Goal: Task Accomplishment & Management: Manage account settings

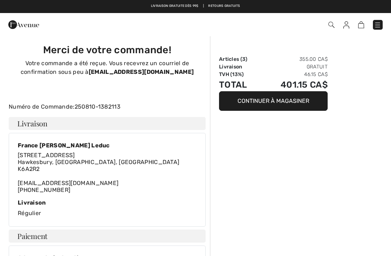
click at [27, 28] on img at bounding box center [23, 24] width 31 height 14
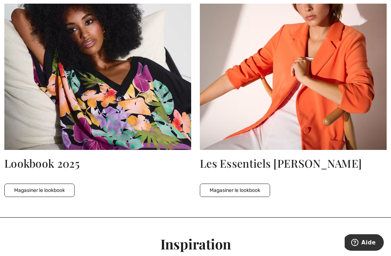
scroll to position [1525, 0]
click at [48, 188] on button "Magasiner le lookbook" at bounding box center [39, 189] width 70 height 13
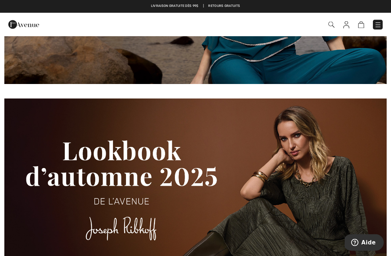
scroll to position [498, 0]
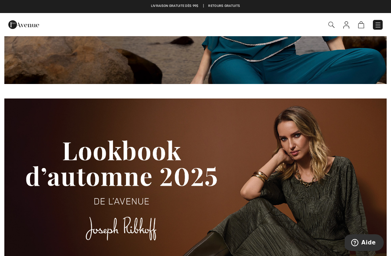
click at [199, 201] on img at bounding box center [195, 211] width 382 height 227
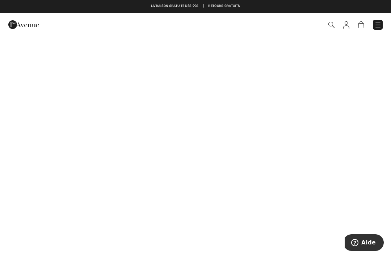
click at [24, 26] on img at bounding box center [23, 24] width 31 height 14
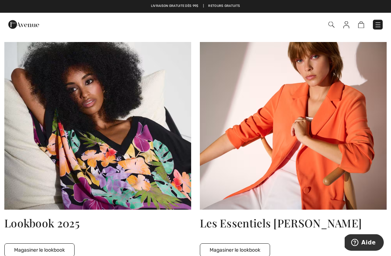
scroll to position [1451, 0]
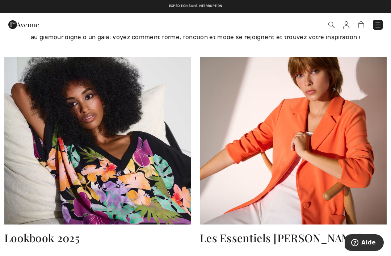
click at [344, 180] on img at bounding box center [293, 140] width 187 height 167
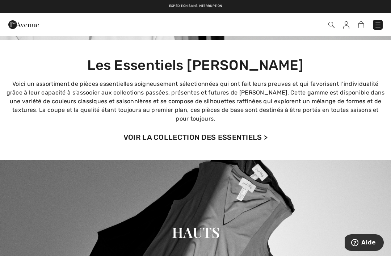
scroll to position [78, 0]
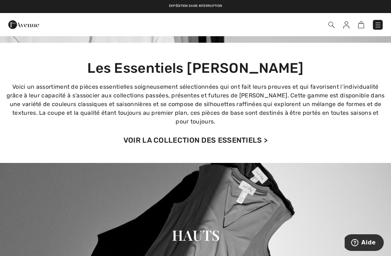
click at [259, 141] on link "VOIR LA COLLECTION DES ESSENTIELS >" at bounding box center [195, 140] width 144 height 9
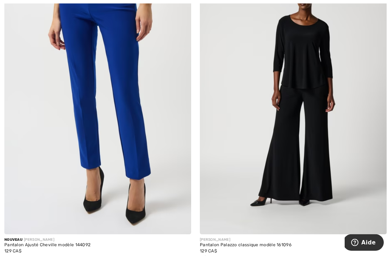
scroll to position [128, 0]
click at [213, 255] on div at bounding box center [215, 260] width 11 height 12
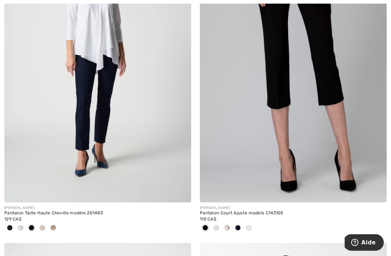
scroll to position [1441, 0]
click at [227, 225] on span at bounding box center [227, 228] width 6 height 6
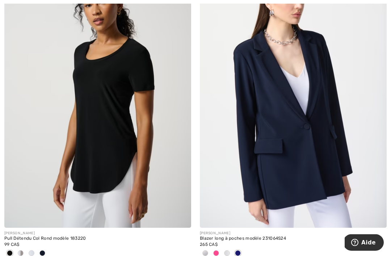
scroll to position [3399, 0]
click at [217, 250] on span at bounding box center [216, 253] width 6 height 6
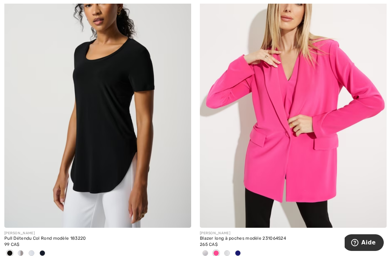
click at [276, 156] on img at bounding box center [293, 88] width 187 height 280
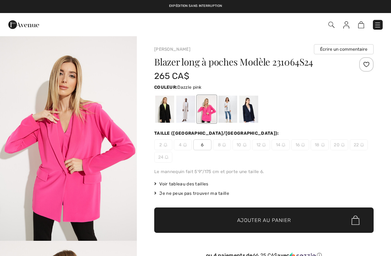
checkbox input "true"
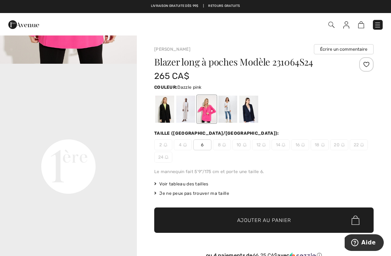
scroll to position [383, 0]
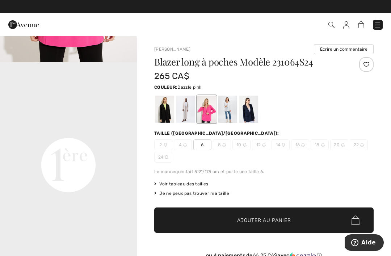
click at [184, 114] on div at bounding box center [185, 108] width 19 height 27
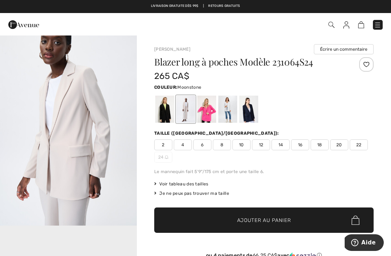
scroll to position [218, 0]
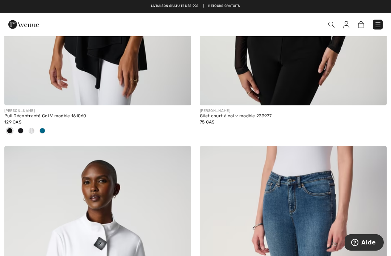
scroll to position [5185, 0]
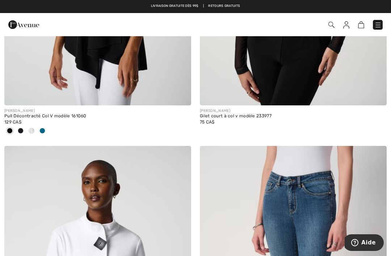
click at [42, 128] on span at bounding box center [42, 131] width 6 height 6
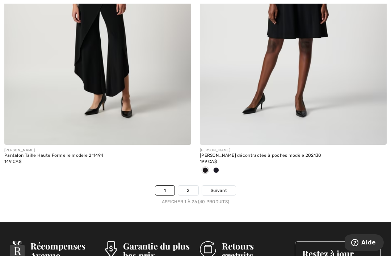
scroll to position [5776, 0]
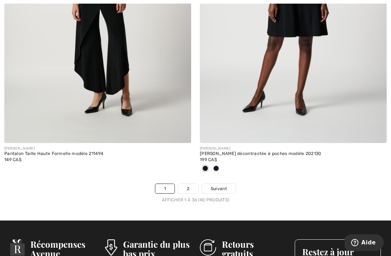
click at [188, 185] on link "2" at bounding box center [188, 188] width 20 height 9
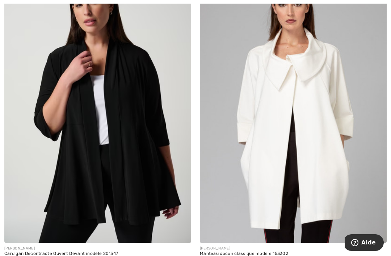
scroll to position [126, 0]
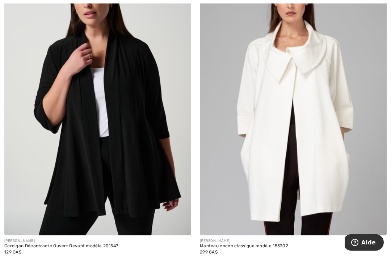
click at [21, 255] on div "JOSEPH RIBKOFF Cardigan Décontracté Ouvert Devant modèle 201547 129 CA$" at bounding box center [97, 255] width 187 height 41
click at [20, 255] on div at bounding box center [20, 261] width 11 height 12
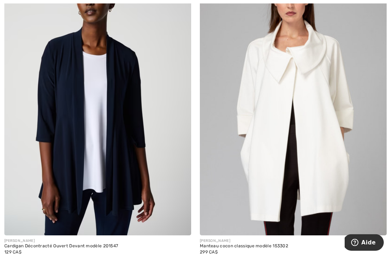
scroll to position [127, 0]
click at [276, 151] on img at bounding box center [293, 95] width 187 height 280
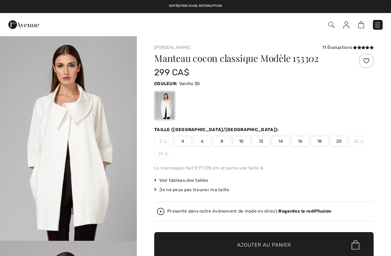
checkbox input "true"
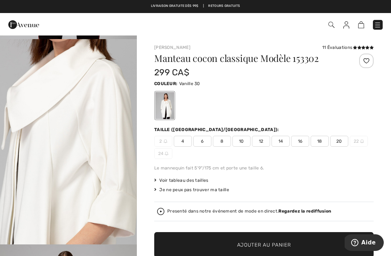
scroll to position [612, 0]
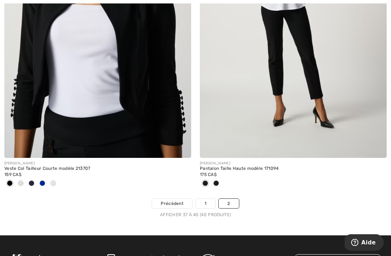
scroll to position [524, 0]
click at [229, 203] on link "2" at bounding box center [228, 203] width 20 height 9
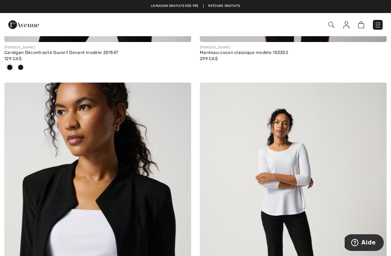
scroll to position [319, 0]
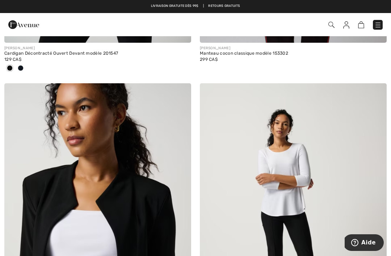
click at [25, 24] on img at bounding box center [23, 24] width 31 height 14
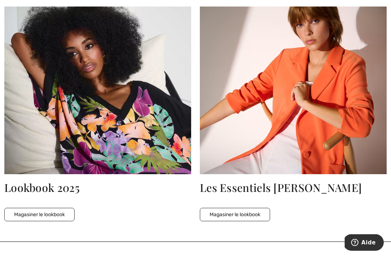
scroll to position [1501, 0]
click at [49, 213] on button "Magasiner le lookbook" at bounding box center [39, 214] width 70 height 13
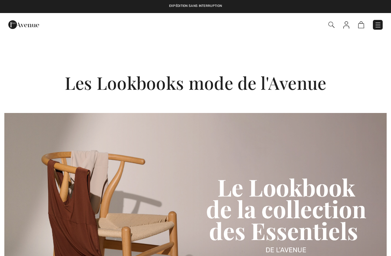
checkbox input "true"
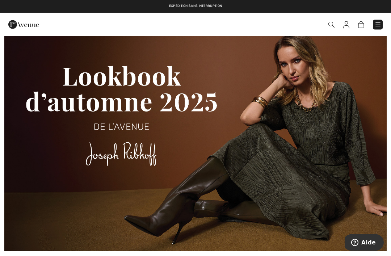
scroll to position [572, 0]
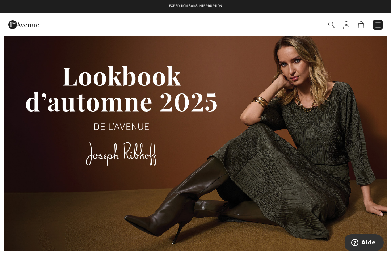
click at [132, 145] on img at bounding box center [195, 137] width 382 height 227
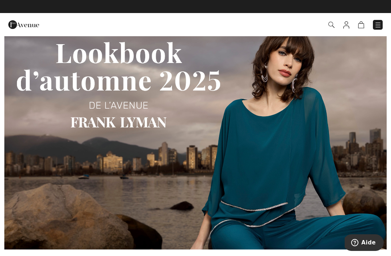
scroll to position [311, 0]
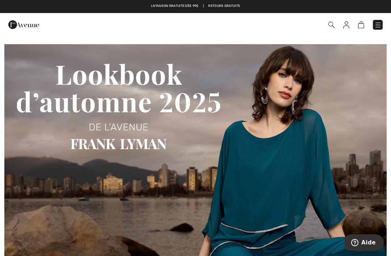
click at [135, 139] on img at bounding box center [195, 157] width 382 height 227
click at [346, 23] on img at bounding box center [346, 24] width 6 height 7
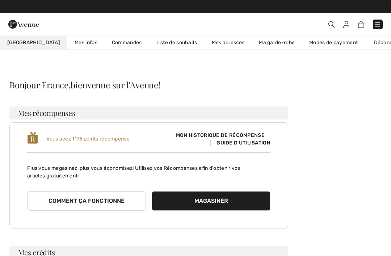
click at [105, 40] on link "Commandes" at bounding box center [127, 42] width 44 height 13
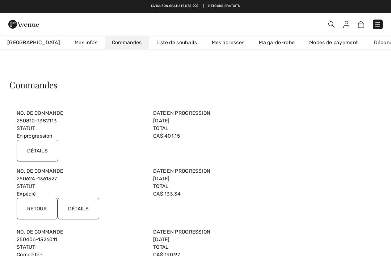
click at [253, 44] on link "Ma garde-robe" at bounding box center [276, 42] width 50 height 13
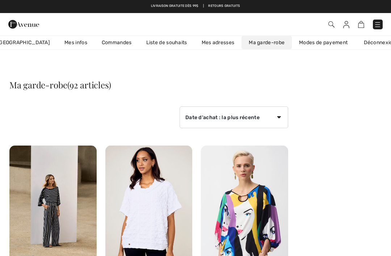
click at [148, 37] on link "Liste de souhaits" at bounding box center [166, 42] width 55 height 13
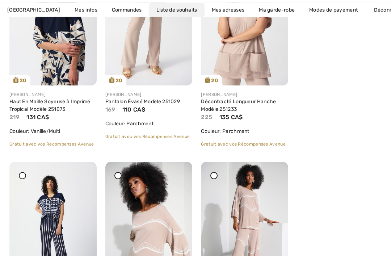
scroll to position [188, 0]
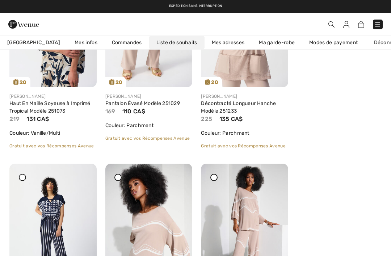
click at [82, 171] on icon at bounding box center [82, 168] width 4 height 5
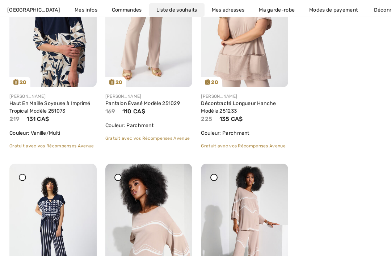
scroll to position [212, 0]
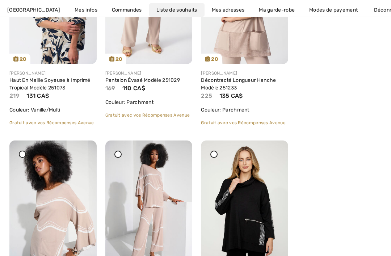
click at [83, 148] on icon at bounding box center [82, 145] width 4 height 5
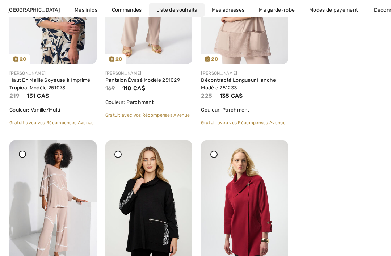
click at [77, 152] on img at bounding box center [52, 205] width 87 height 131
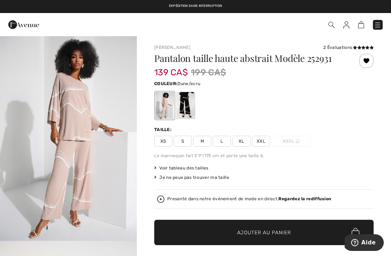
click at [363, 60] on div at bounding box center [366, 61] width 14 height 14
click at [346, 24] on img at bounding box center [346, 24] width 6 height 7
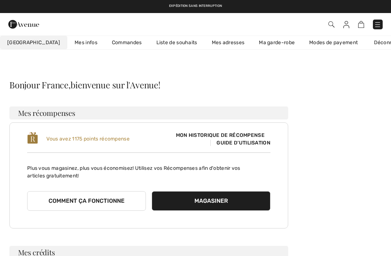
click at [163, 36] on link "Liste de souhaits" at bounding box center [176, 42] width 55 height 13
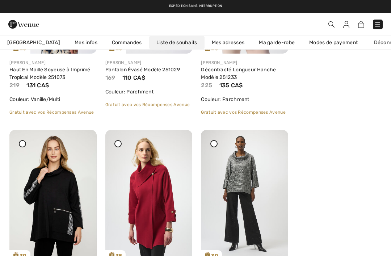
scroll to position [221, 0]
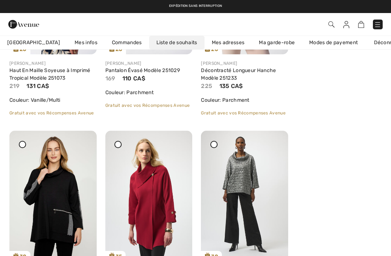
click at [82, 138] on icon at bounding box center [82, 135] width 4 height 5
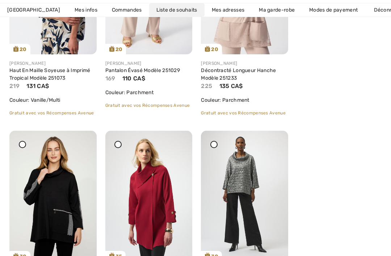
scroll to position [244, 0]
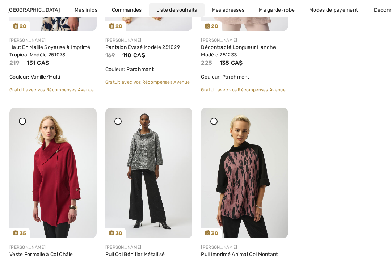
click at [54, 174] on img at bounding box center [52, 172] width 87 height 130
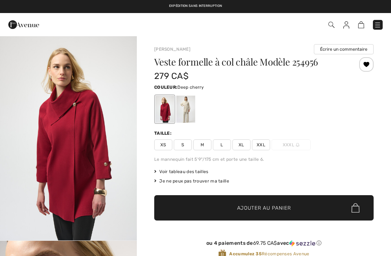
checkbox input "true"
click at [186, 110] on div at bounding box center [185, 108] width 19 height 27
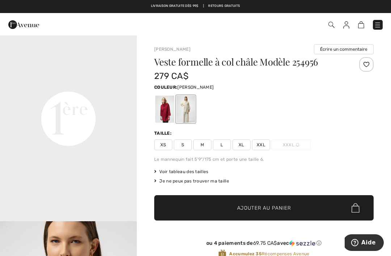
scroll to position [434, 0]
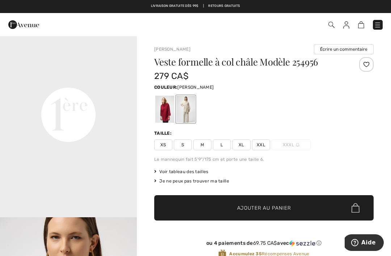
click at [188, 114] on div at bounding box center [185, 108] width 19 height 27
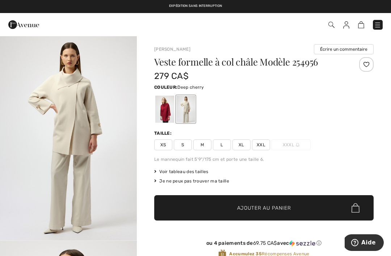
click at [162, 110] on div at bounding box center [164, 108] width 19 height 27
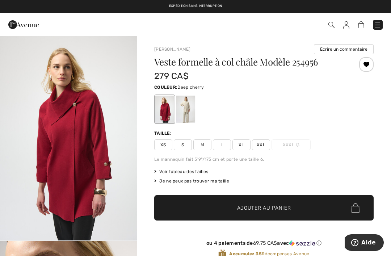
click at [343, 25] on img at bounding box center [346, 24] width 6 height 7
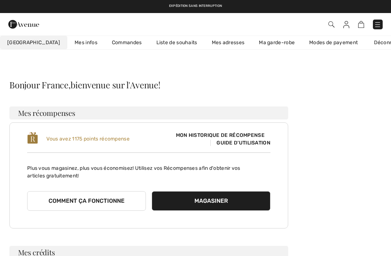
click at [152, 42] on link "Liste de souhaits" at bounding box center [176, 42] width 55 height 13
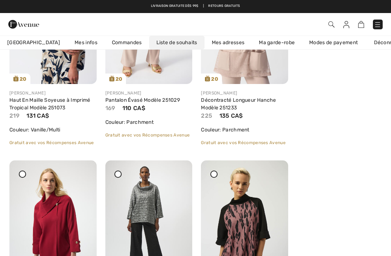
scroll to position [191, 0]
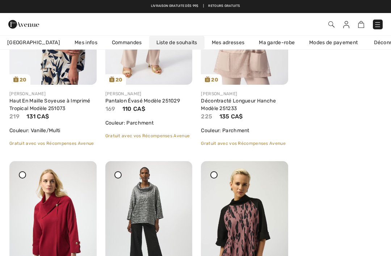
click at [82, 169] on icon at bounding box center [82, 165] width 4 height 5
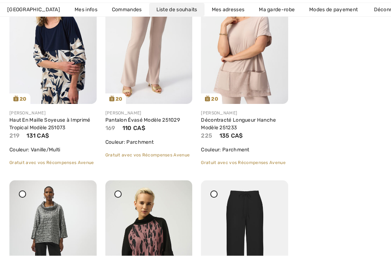
scroll to position [172, 0]
click at [83, 187] on icon at bounding box center [82, 184] width 4 height 5
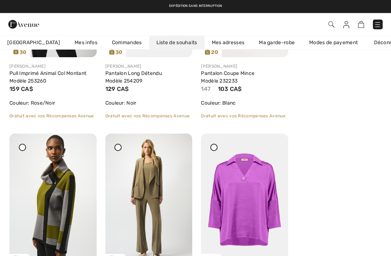
scroll to position [425, 0]
click at [178, 141] on icon at bounding box center [178, 138] width 4 height 5
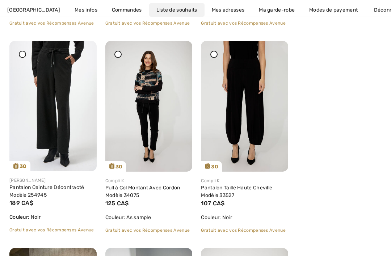
scroll to position [1181, 0]
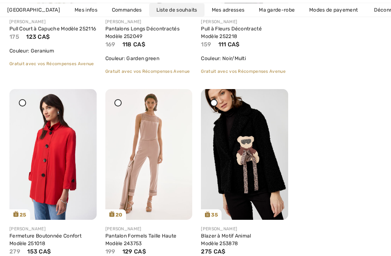
scroll to position [1710, 0]
click at [158, 169] on img at bounding box center [148, 154] width 87 height 130
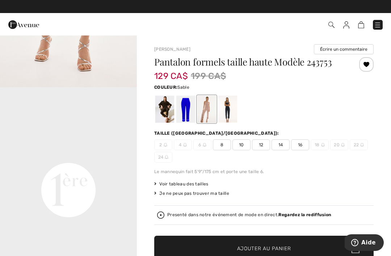
scroll to position [359, 0]
click at [183, 111] on div at bounding box center [185, 108] width 19 height 27
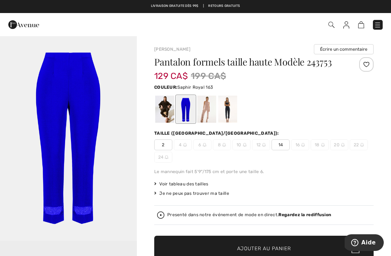
scroll to position [0, 0]
click at [208, 105] on div at bounding box center [206, 108] width 19 height 27
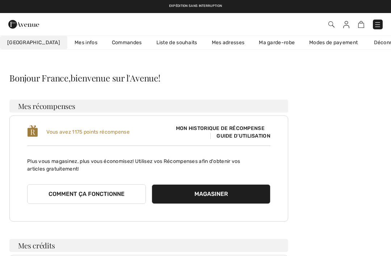
click at [153, 37] on link "Liste de souhaits" at bounding box center [176, 42] width 55 height 13
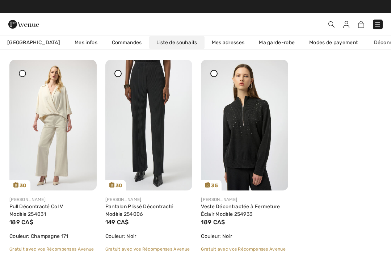
scroll to position [857, 0]
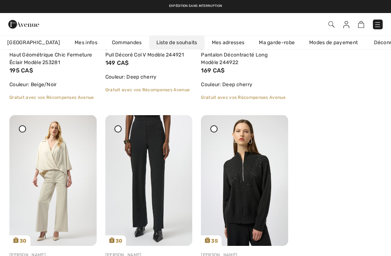
click at [272, 123] on icon at bounding box center [274, 120] width 4 height 5
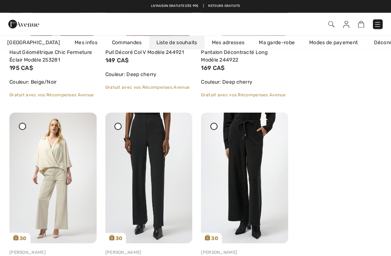
scroll to position [858, 0]
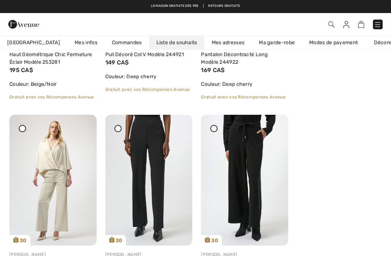
click at [268, 125] on img at bounding box center [244, 180] width 87 height 130
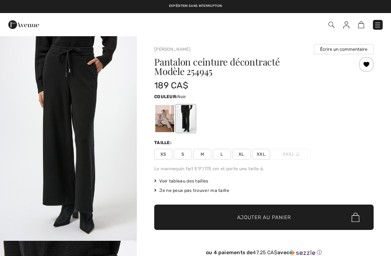
click at [367, 69] on div at bounding box center [366, 64] width 14 height 14
click at [346, 22] on img at bounding box center [346, 24] width 6 height 7
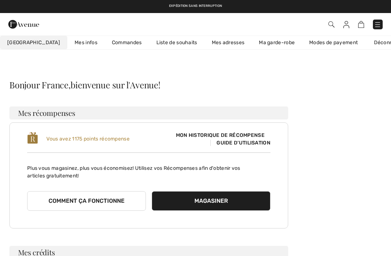
click at [152, 43] on link "Liste de souhaits" at bounding box center [176, 42] width 55 height 13
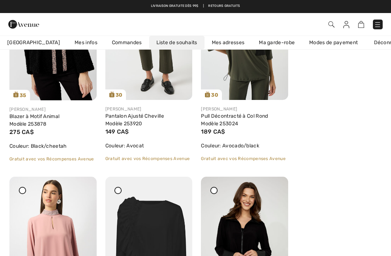
scroll to position [1831, 0]
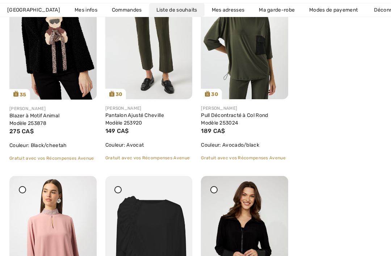
click at [82, 183] on icon at bounding box center [82, 180] width 4 height 5
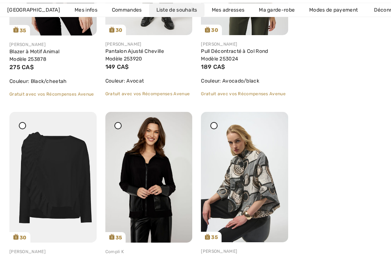
scroll to position [1915, 0]
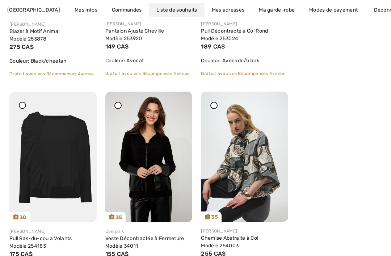
click at [53, 163] on img at bounding box center [52, 156] width 87 height 131
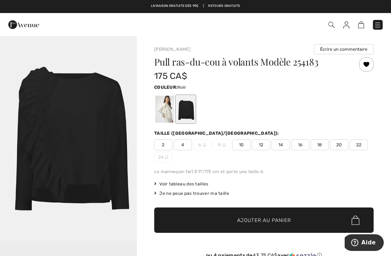
click at [365, 67] on div at bounding box center [366, 64] width 14 height 14
click at [346, 26] on img at bounding box center [346, 24] width 6 height 7
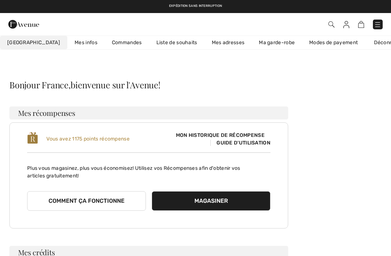
click at [150, 42] on link "Liste de souhaits" at bounding box center [176, 42] width 55 height 13
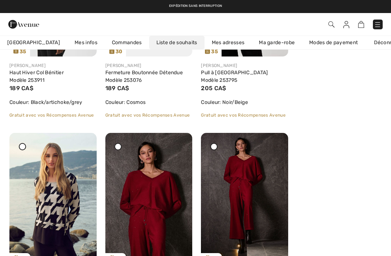
scroll to position [629, 0]
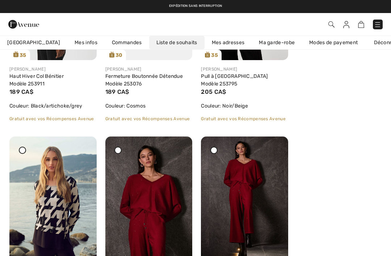
click at [172, 150] on img at bounding box center [148, 201] width 87 height 131
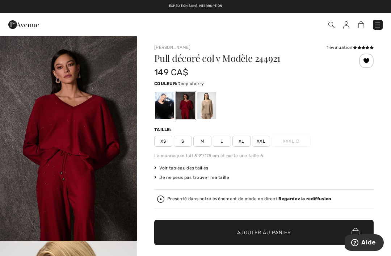
click at [362, 63] on div at bounding box center [366, 61] width 14 height 14
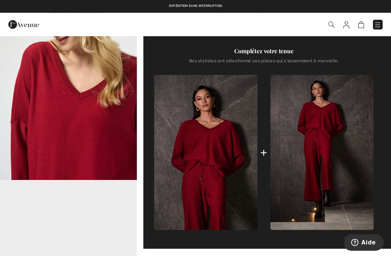
scroll to position [265, 0]
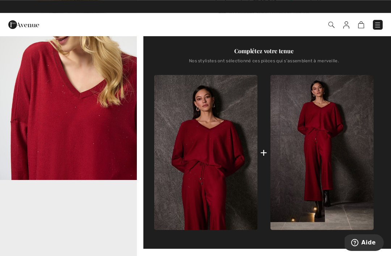
click at [322, 171] on img at bounding box center [321, 152] width 103 height 155
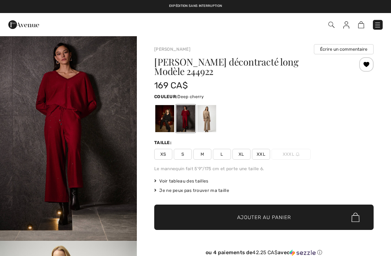
checkbox input "true"
click at [367, 66] on div at bounding box center [366, 64] width 14 height 14
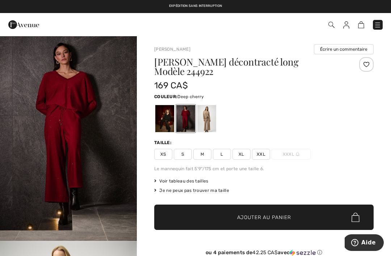
click at [346, 22] on img at bounding box center [346, 24] width 6 height 7
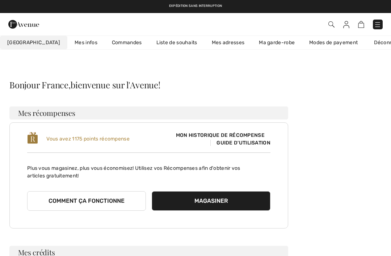
click at [149, 44] on link "Liste de souhaits" at bounding box center [176, 42] width 55 height 13
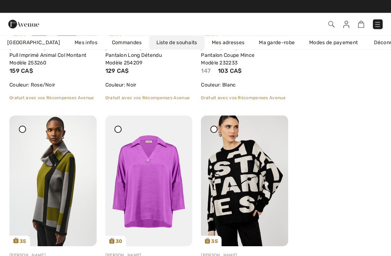
scroll to position [442, 0]
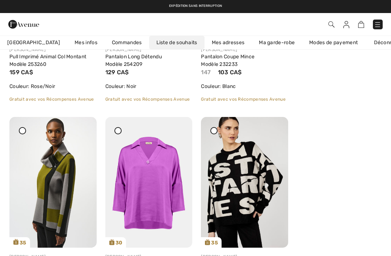
click at [268, 130] on img at bounding box center [244, 182] width 87 height 131
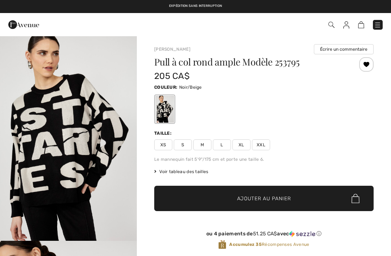
click at [368, 67] on div at bounding box center [366, 64] width 14 height 14
click at [345, 26] on img at bounding box center [346, 24] width 6 height 7
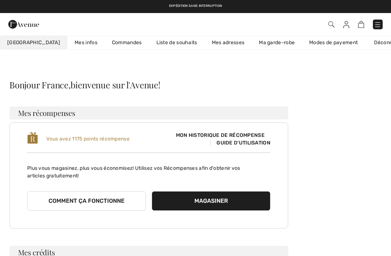
click at [157, 42] on link "Liste de souhaits" at bounding box center [176, 42] width 55 height 13
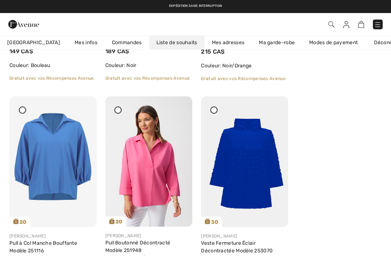
scroll to position [2111, 0]
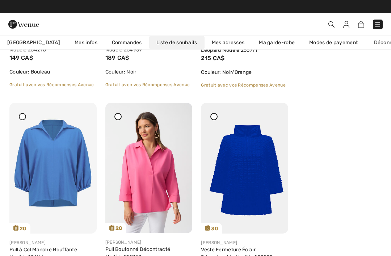
click at [176, 110] on icon at bounding box center [178, 107] width 4 height 5
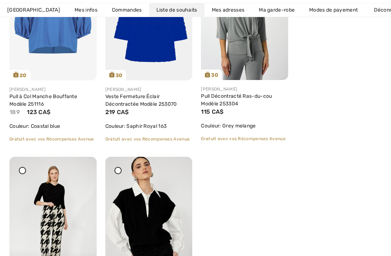
scroll to position [2265, 0]
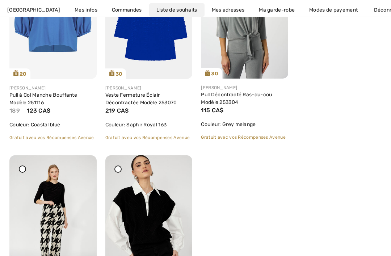
click at [178, 163] on icon at bounding box center [178, 160] width 4 height 5
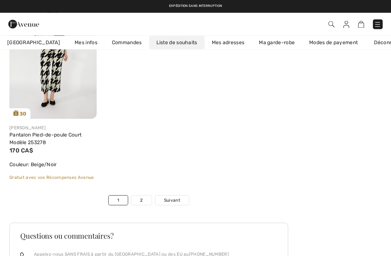
click at [114, 199] on link "1" at bounding box center [117, 200] width 19 height 9
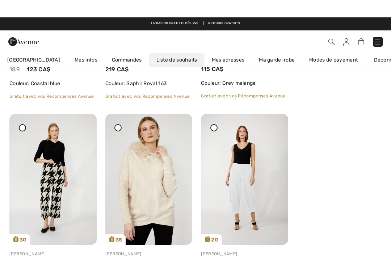
scroll to position [2306, 0]
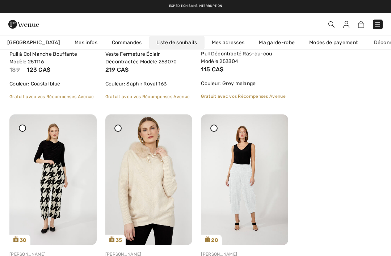
click at [172, 127] on img at bounding box center [148, 179] width 87 height 131
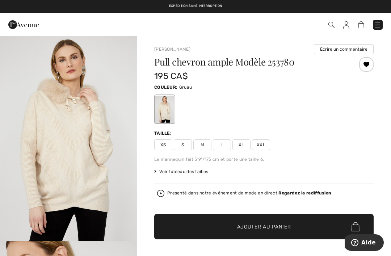
click at [368, 63] on div at bounding box center [366, 64] width 14 height 14
click at [348, 26] on img at bounding box center [346, 24] width 6 height 7
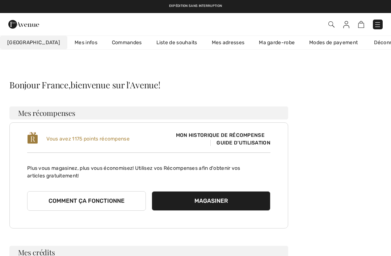
click at [158, 43] on link "Liste de souhaits" at bounding box center [176, 42] width 55 height 13
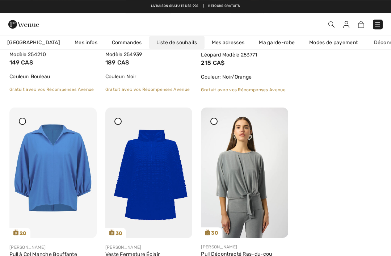
scroll to position [2100, 0]
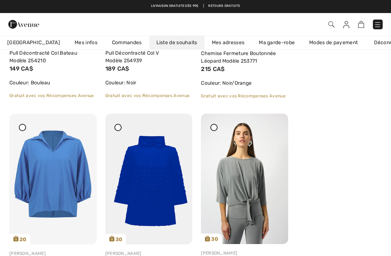
click at [177, 121] on icon at bounding box center [178, 118] width 4 height 5
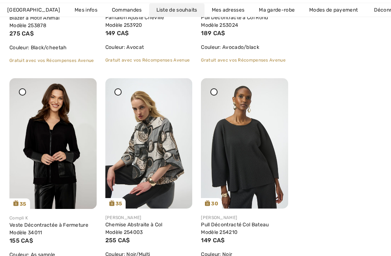
scroll to position [1722, 0]
click at [172, 90] on img at bounding box center [148, 143] width 87 height 130
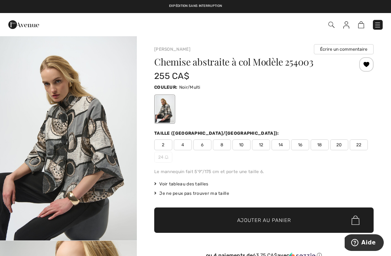
click at [367, 67] on div at bounding box center [366, 64] width 14 height 14
click at [345, 23] on img at bounding box center [346, 24] width 6 height 7
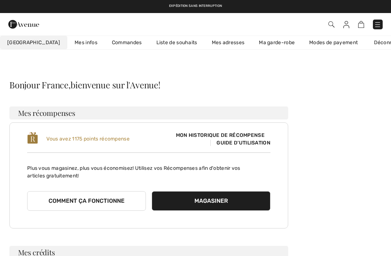
click at [154, 49] on link "Liste de souhaits" at bounding box center [176, 42] width 55 height 13
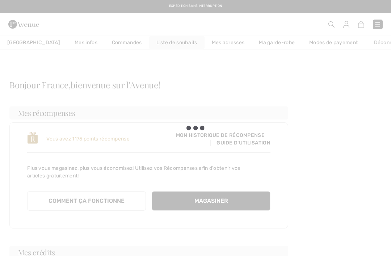
click at [150, 40] on div at bounding box center [195, 128] width 391 height 256
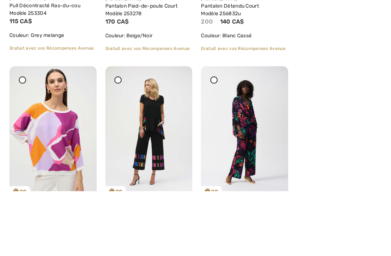
scroll to position [2376, 0]
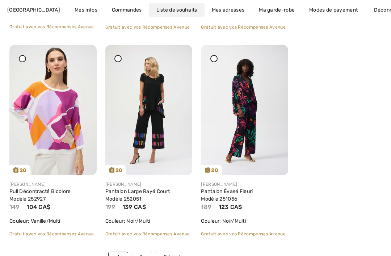
click at [142, 255] on link "2" at bounding box center [141, 256] width 20 height 9
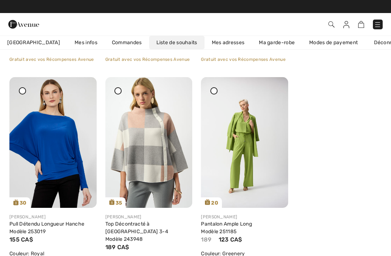
scroll to position [481, 0]
